Goal: Task Accomplishment & Management: Use online tool/utility

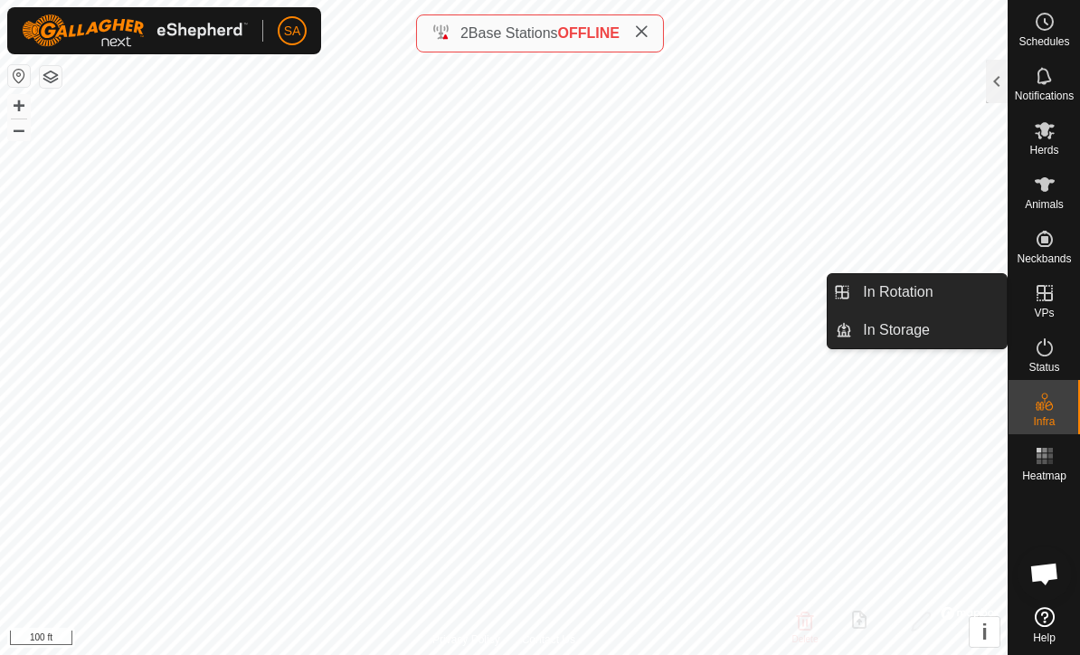
click at [940, 297] on link "In Rotation" at bounding box center [929, 292] width 155 height 36
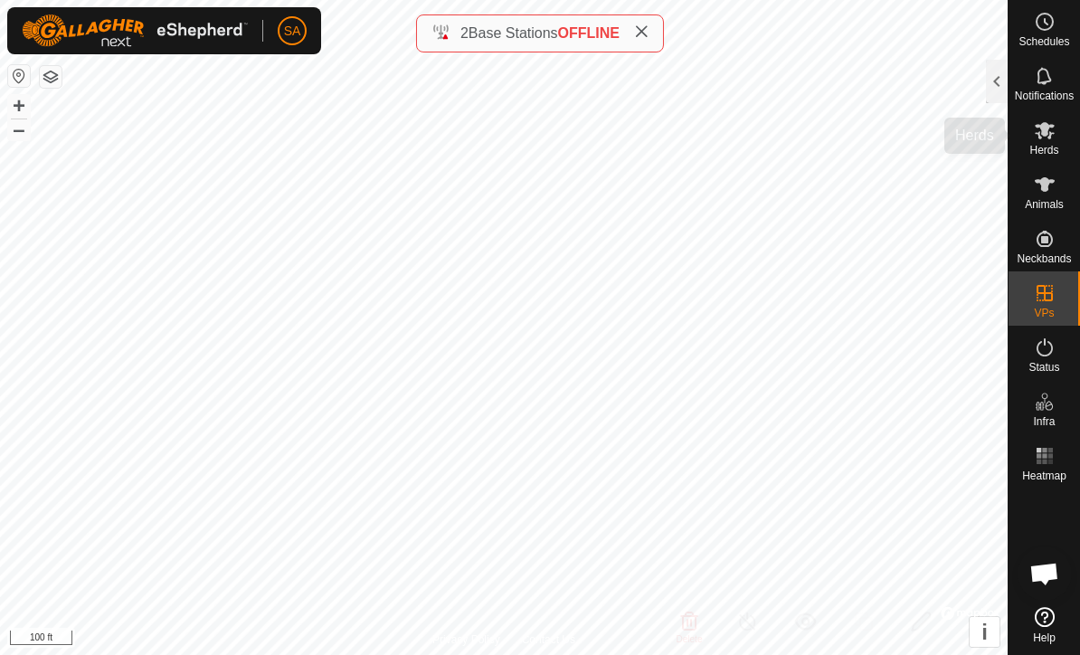
click at [1052, 138] on icon at bounding box center [1045, 130] width 22 height 22
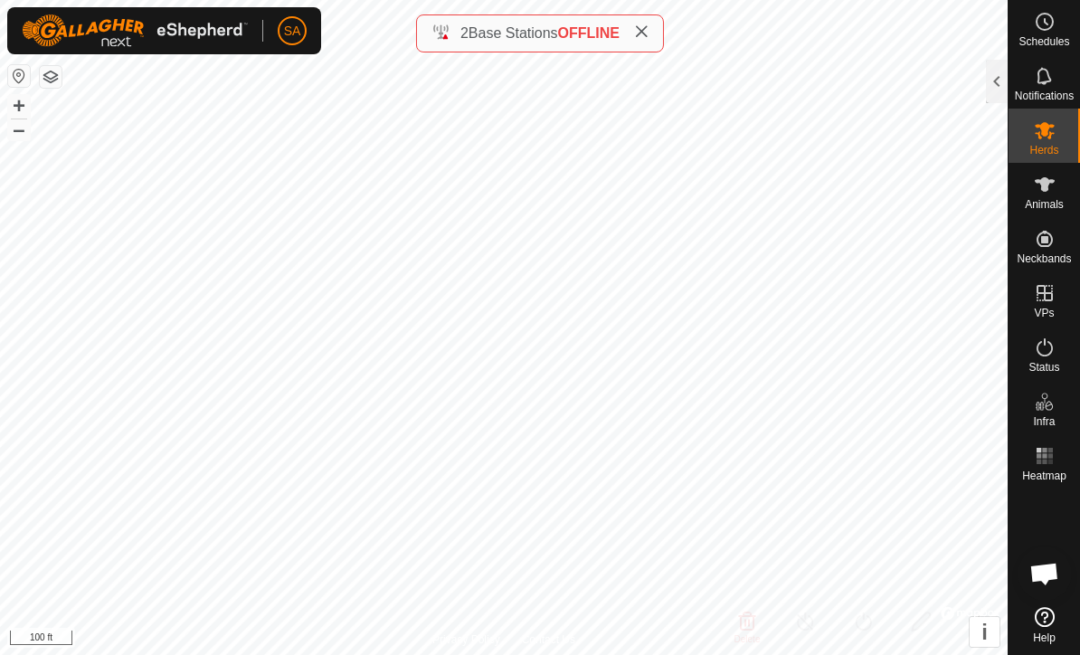
click at [1000, 78] on div at bounding box center [997, 81] width 22 height 43
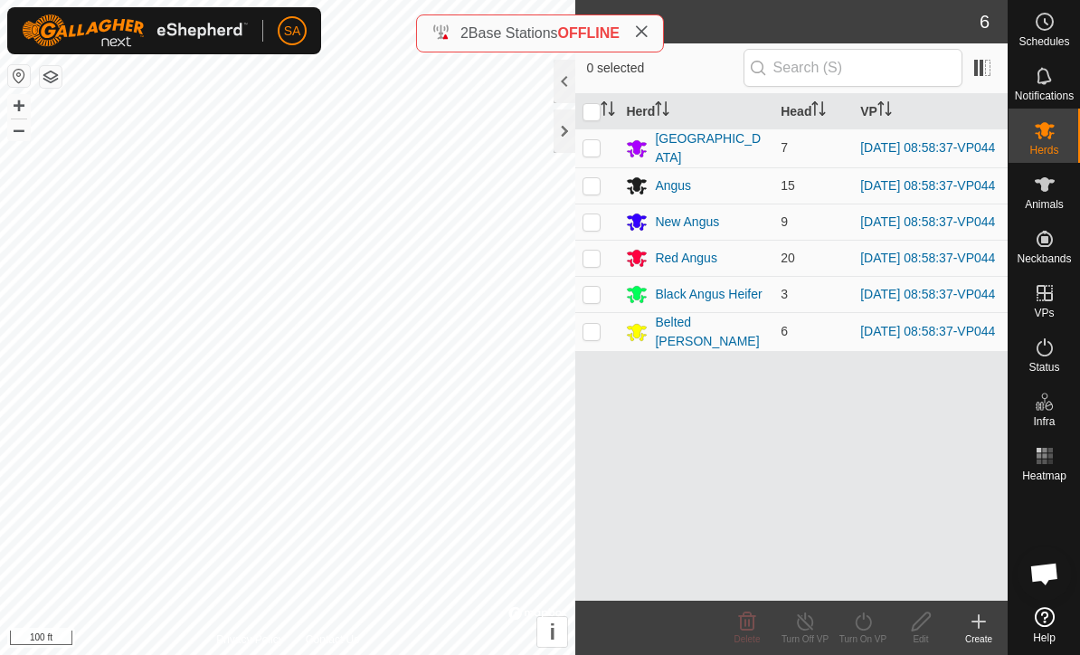
click at [588, 103] on input "checkbox" at bounding box center [591, 112] width 18 height 18
checkbox input "true"
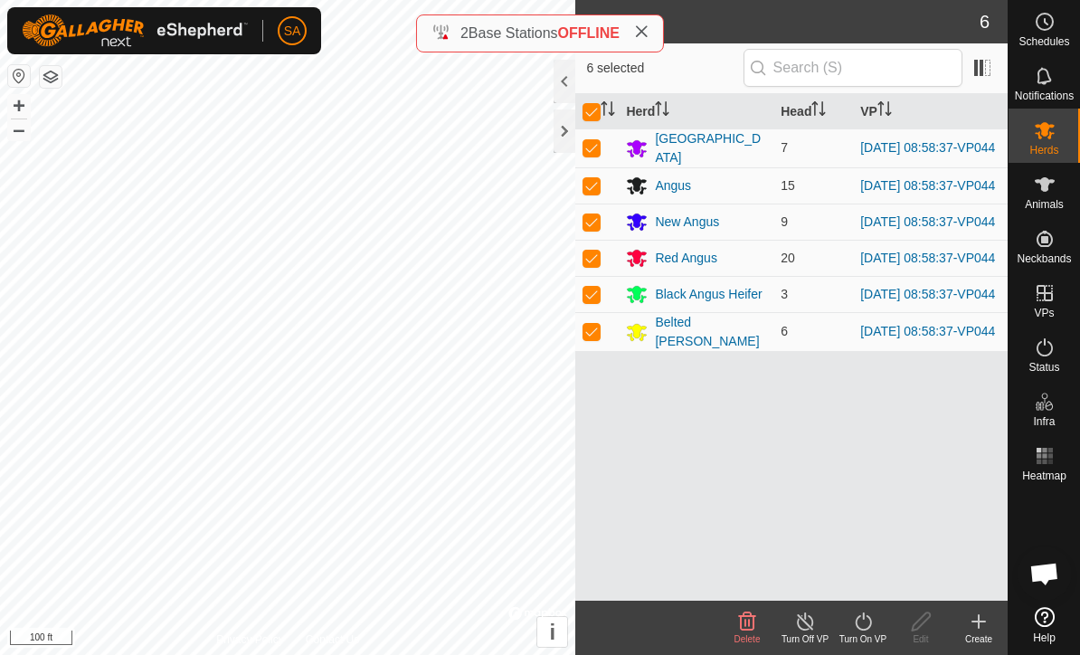
checkbox input "true"
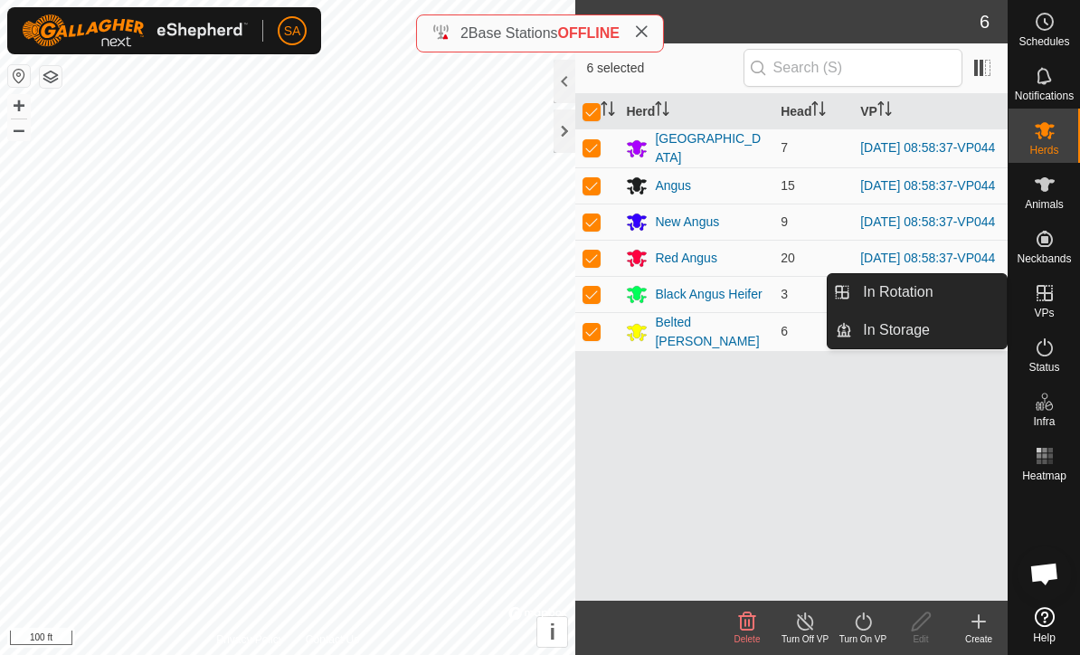
click at [927, 284] on span "In Rotation" at bounding box center [898, 292] width 70 height 22
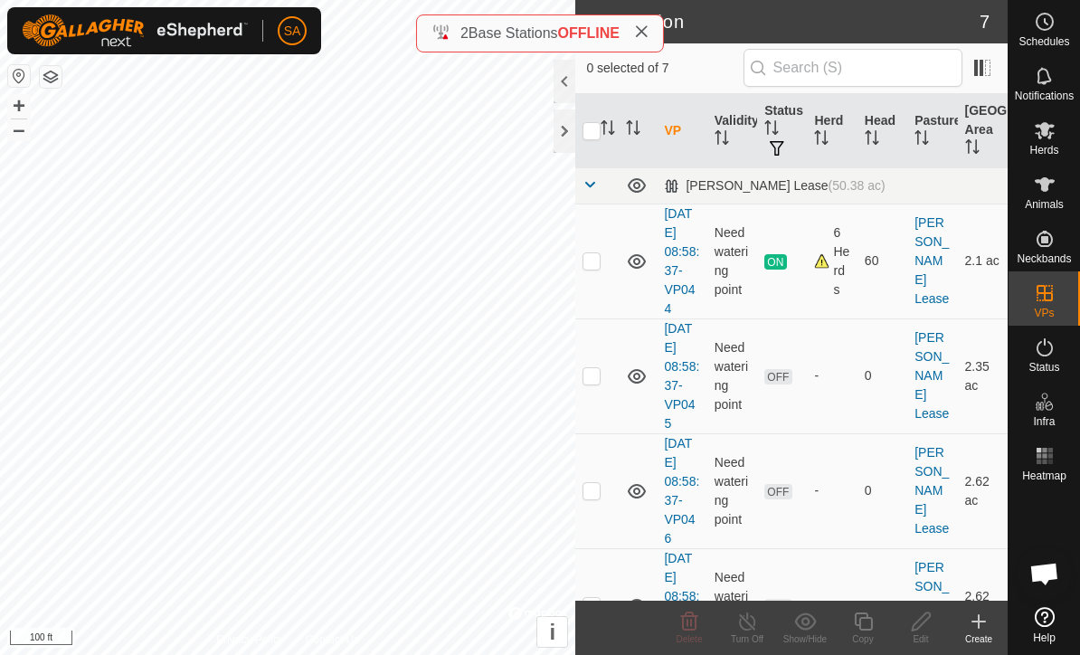
click at [603, 373] on td at bounding box center [596, 375] width 43 height 115
click at [592, 384] on td at bounding box center [596, 375] width 43 height 115
checkbox input "false"
click at [1046, 140] on icon at bounding box center [1045, 130] width 22 height 22
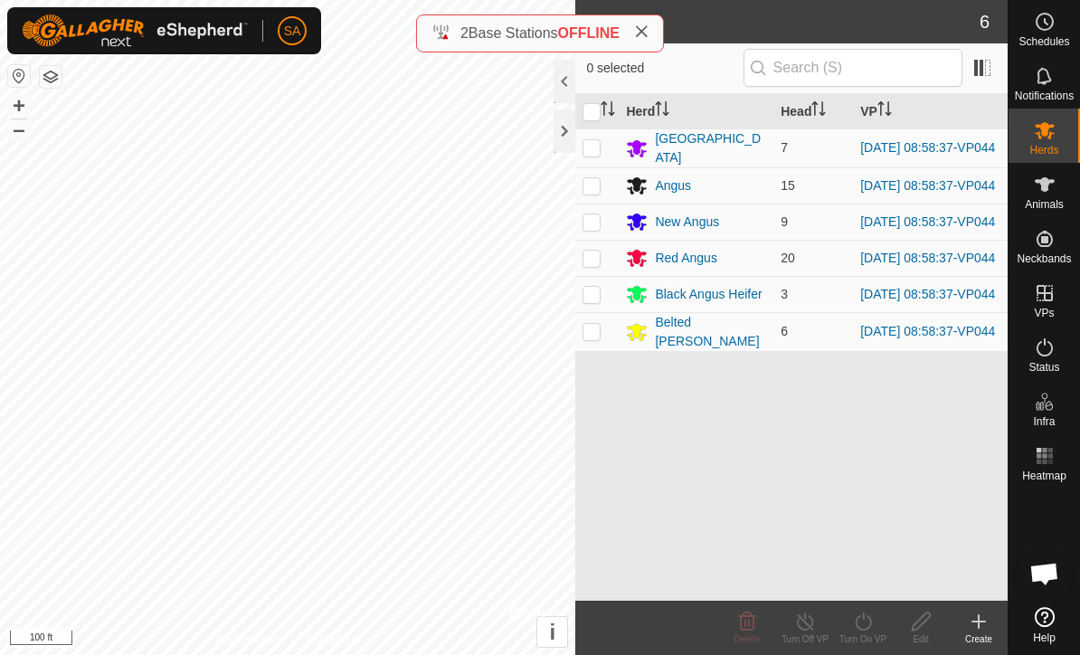
click at [590, 111] on input "checkbox" at bounding box center [591, 112] width 18 height 18
checkbox input "true"
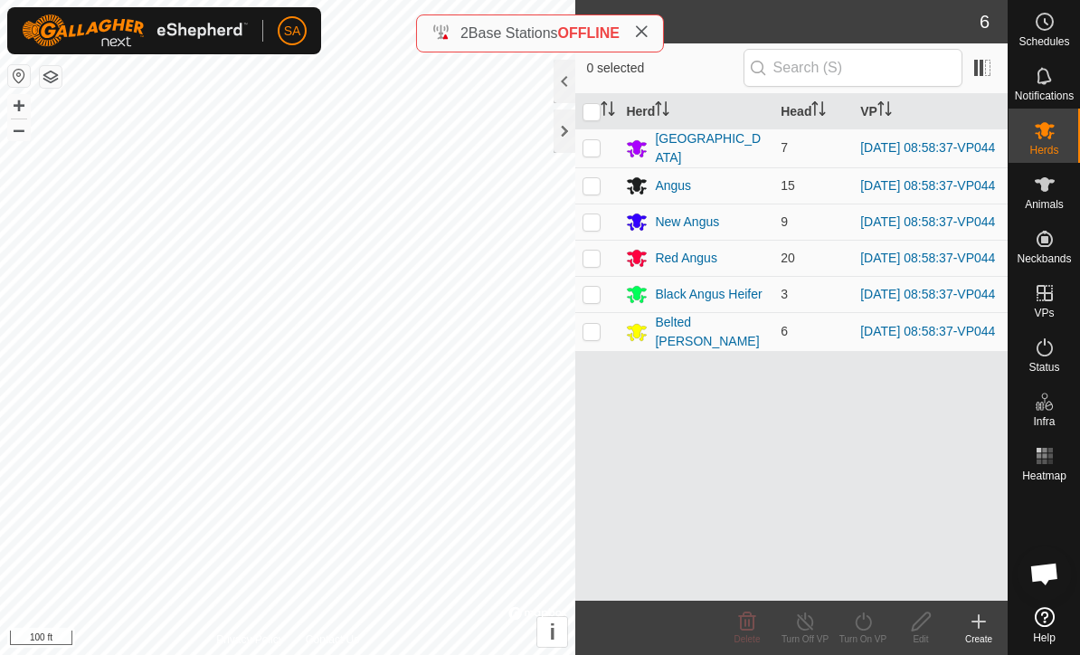
checkbox input "true"
click at [874, 615] on turn-on-svg-icon at bounding box center [863, 621] width 58 height 22
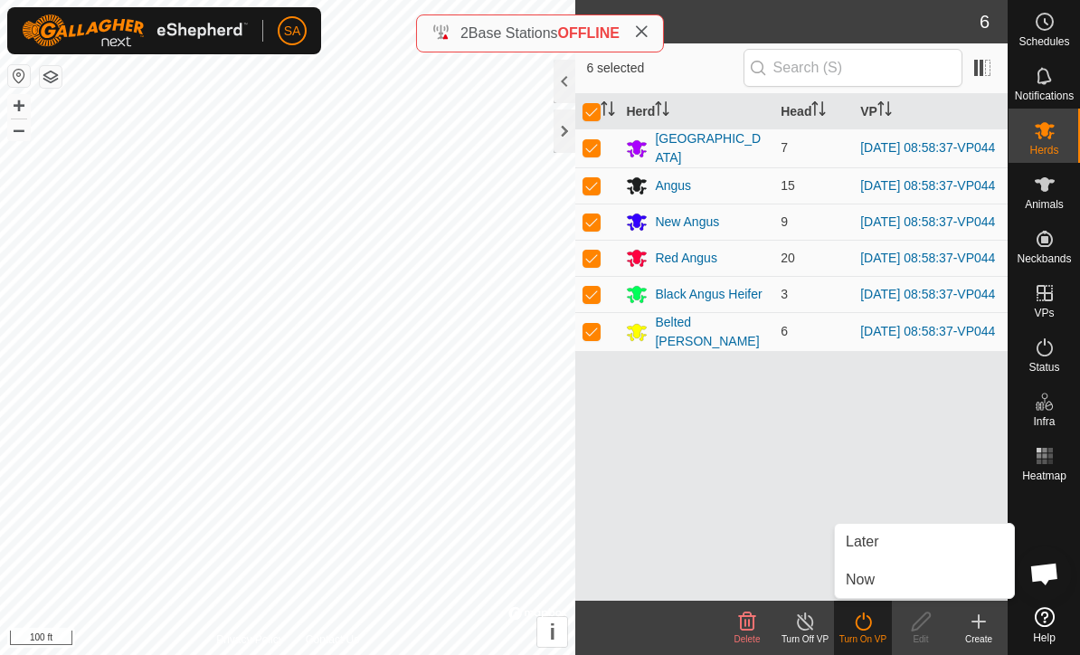
click at [894, 566] on link "Now" at bounding box center [924, 580] width 179 height 36
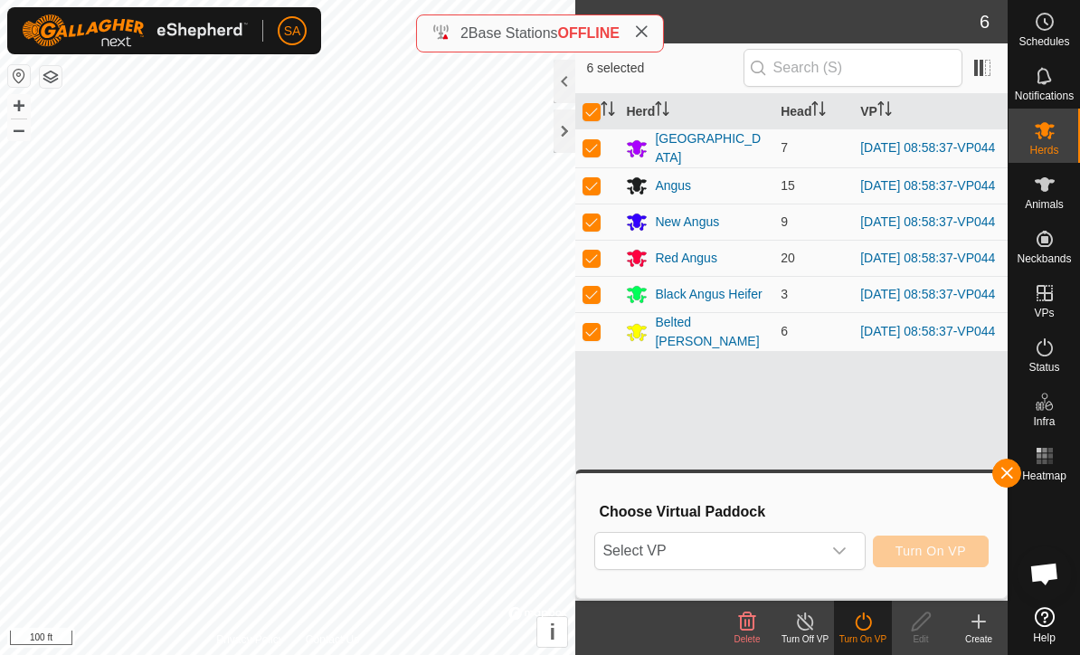
click at [844, 551] on icon "dropdown trigger" at bounding box center [839, 551] width 14 height 14
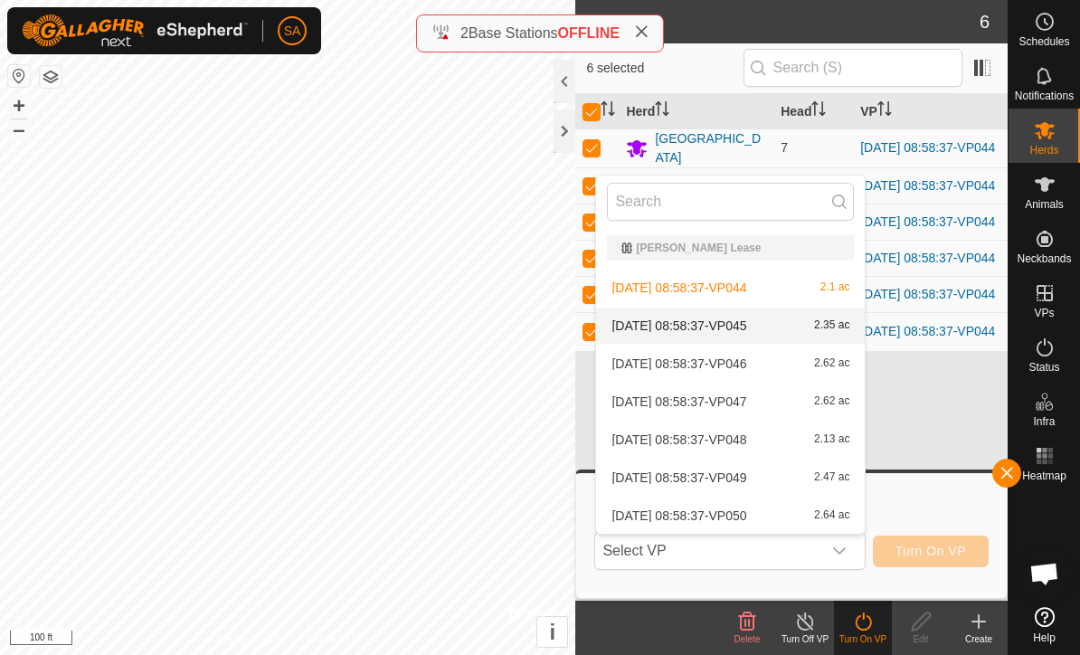
click at [737, 325] on span "[DATE] 08:58:37-VP045" at bounding box center [678, 325] width 135 height 13
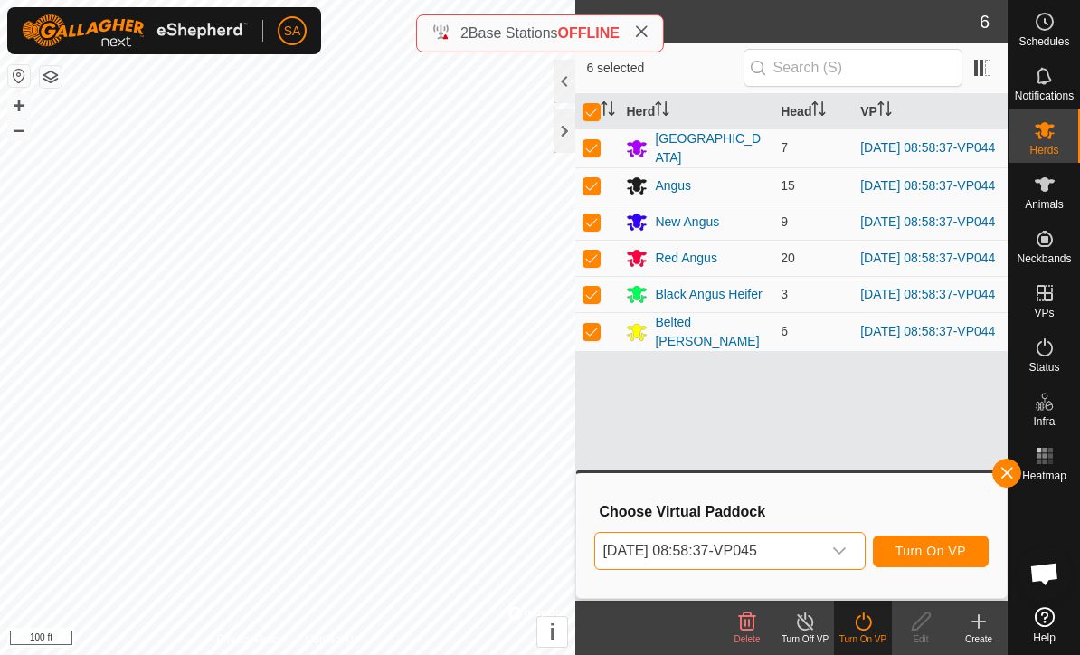
click at [949, 546] on span "Turn On VP" at bounding box center [930, 551] width 71 height 14
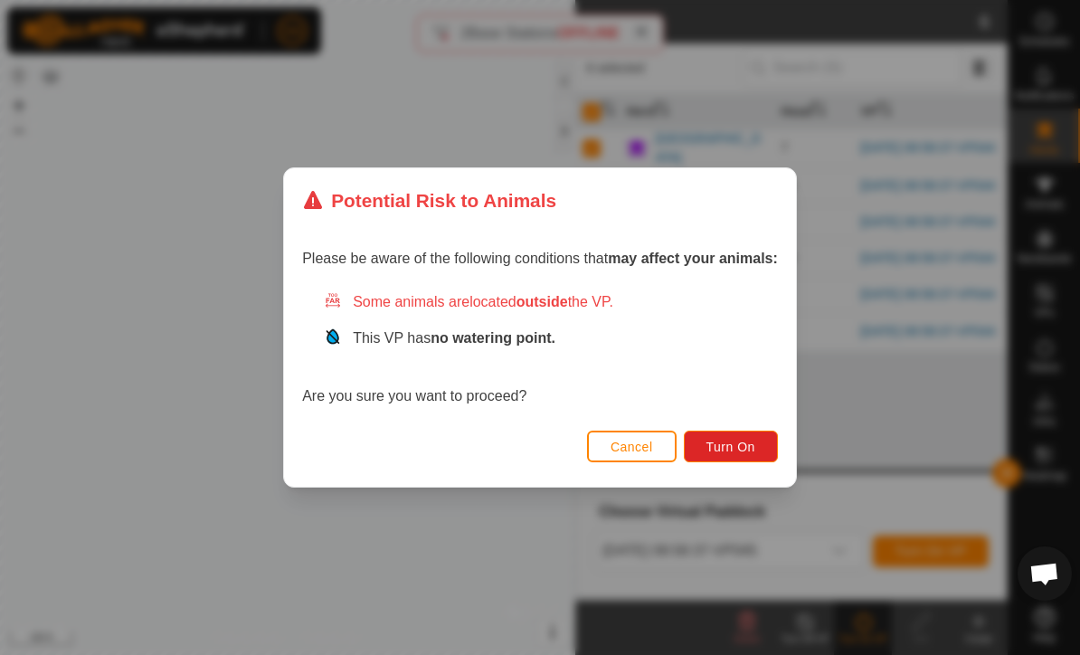
click at [732, 449] on span "Turn On" at bounding box center [730, 447] width 49 height 14
